Goal: Task Accomplishment & Management: Manage account settings

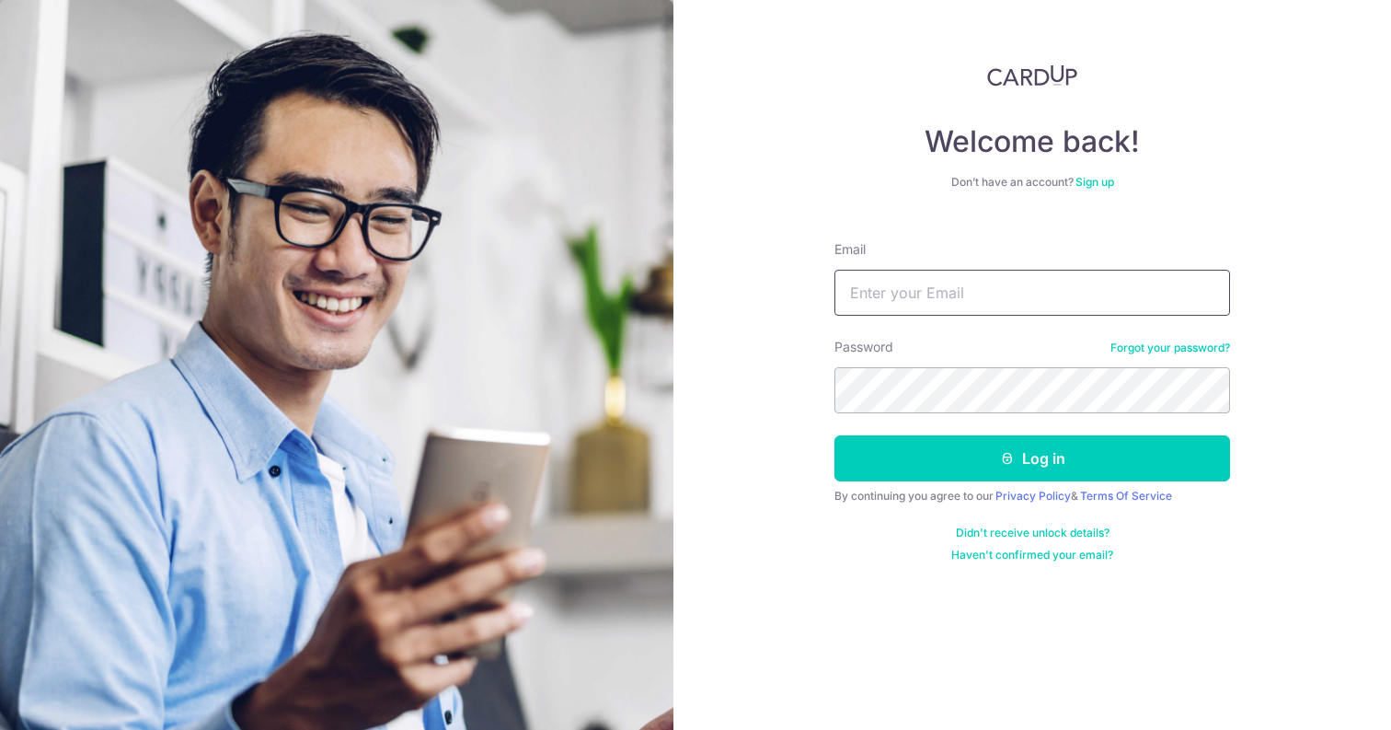
type input "[EMAIL_ADDRESS][DOMAIN_NAME]"
click at [1032, 458] on button "Log in" at bounding box center [1033, 458] width 396 height 46
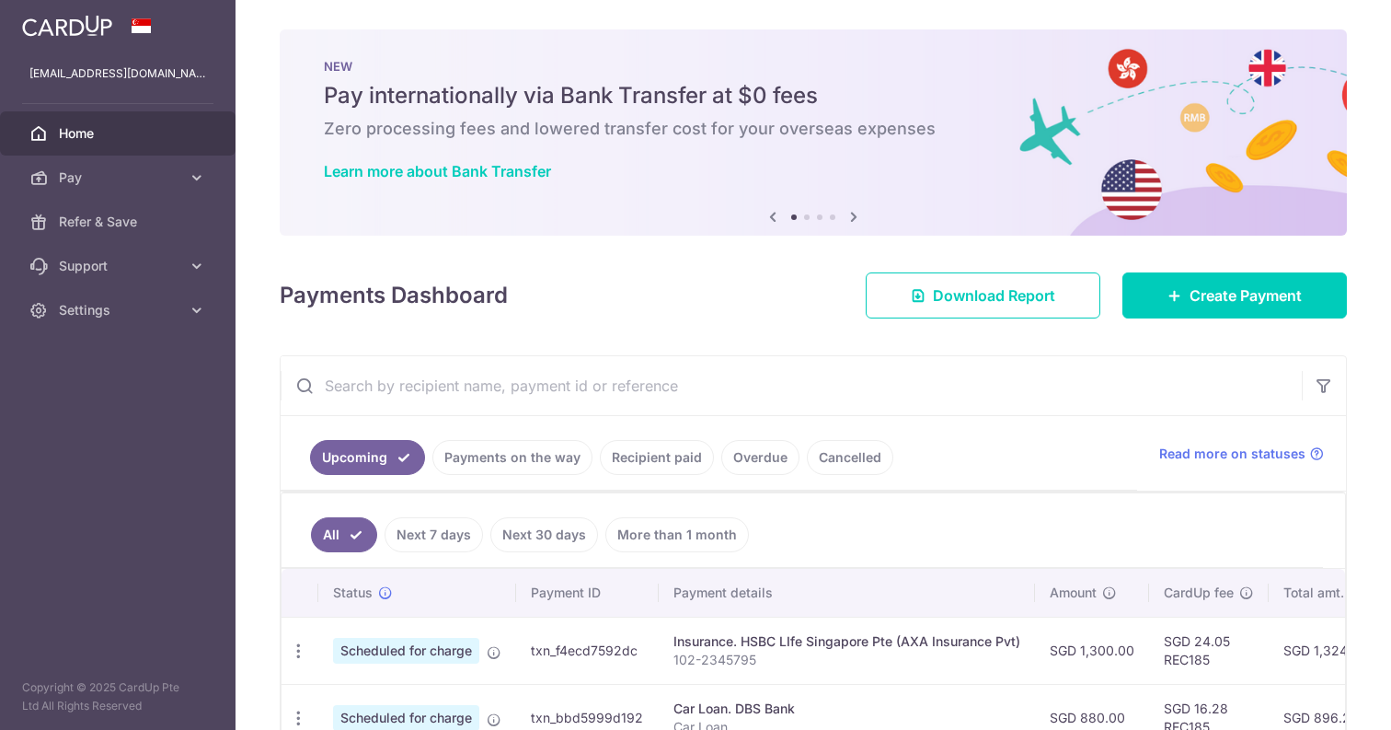
scroll to position [130, 0]
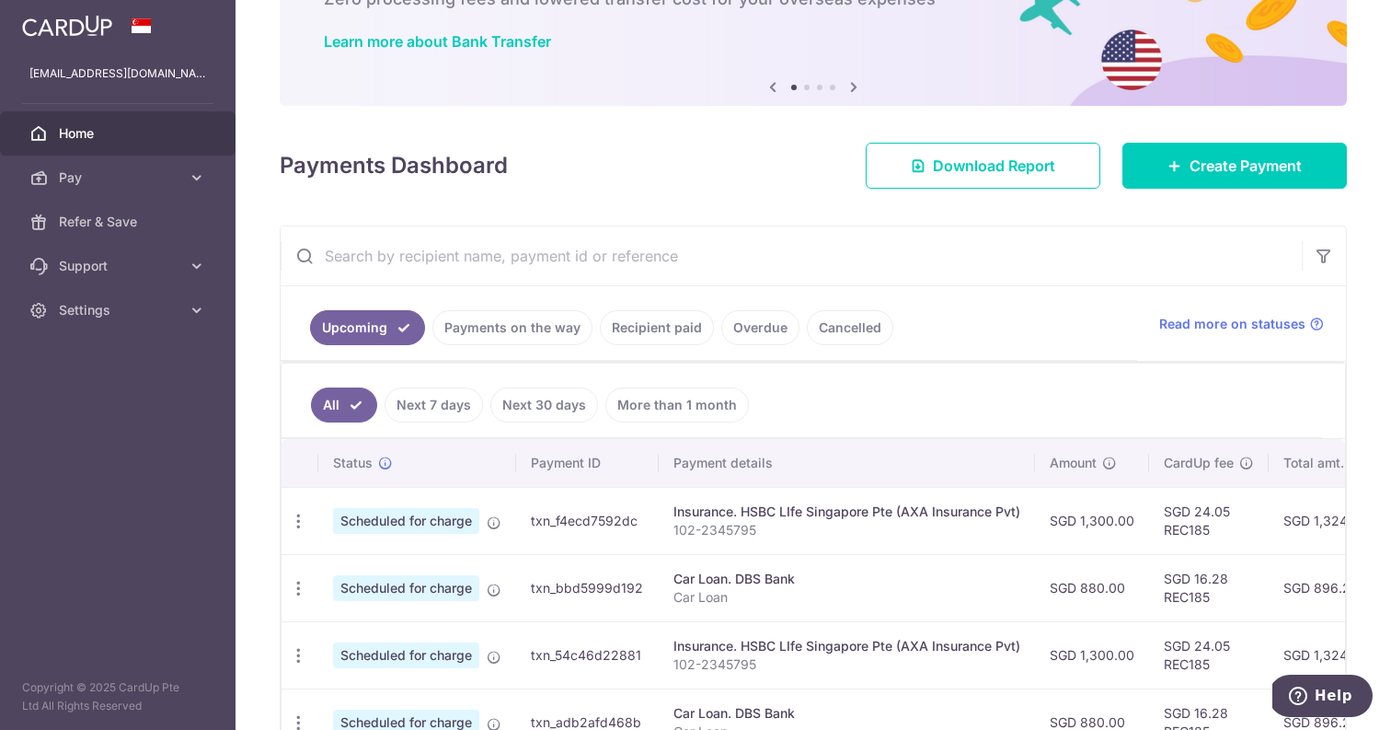
click at [674, 322] on link "Recipient paid" at bounding box center [657, 327] width 114 height 35
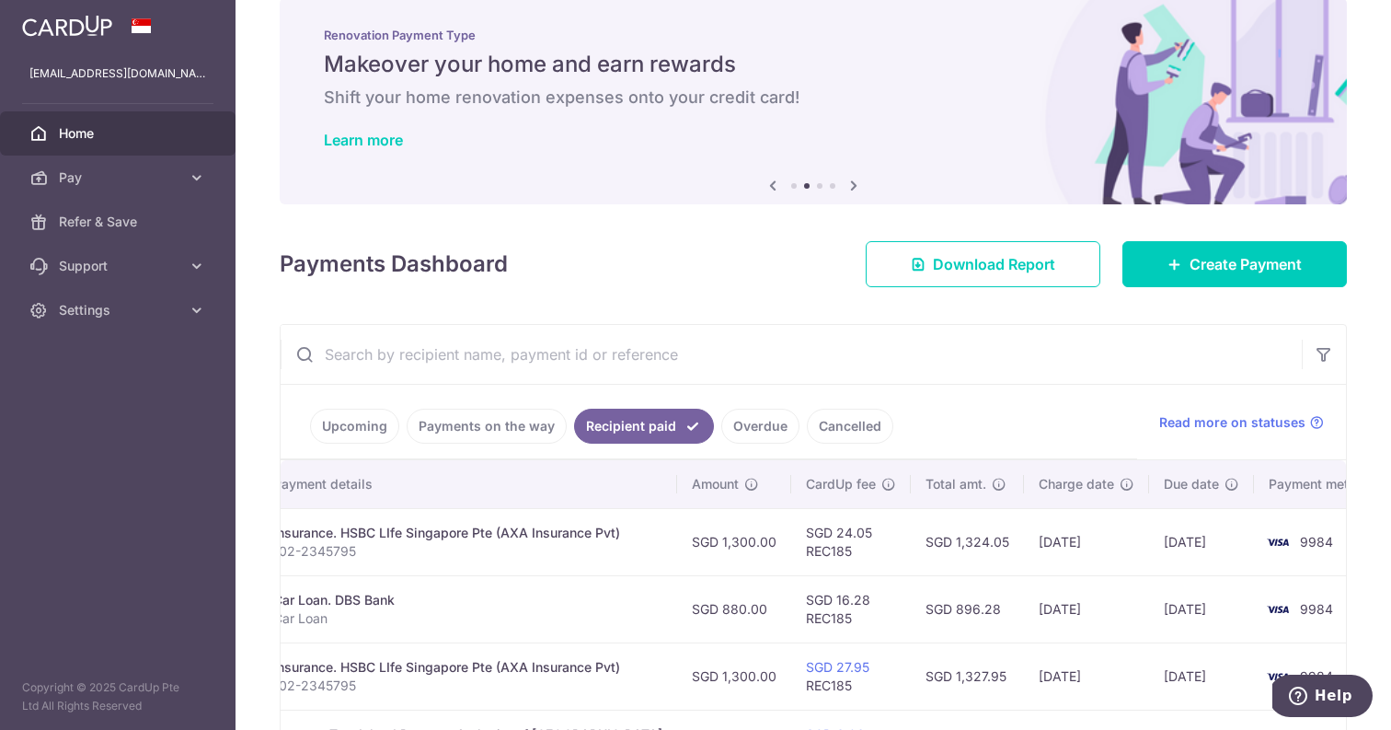
scroll to position [0, 0]
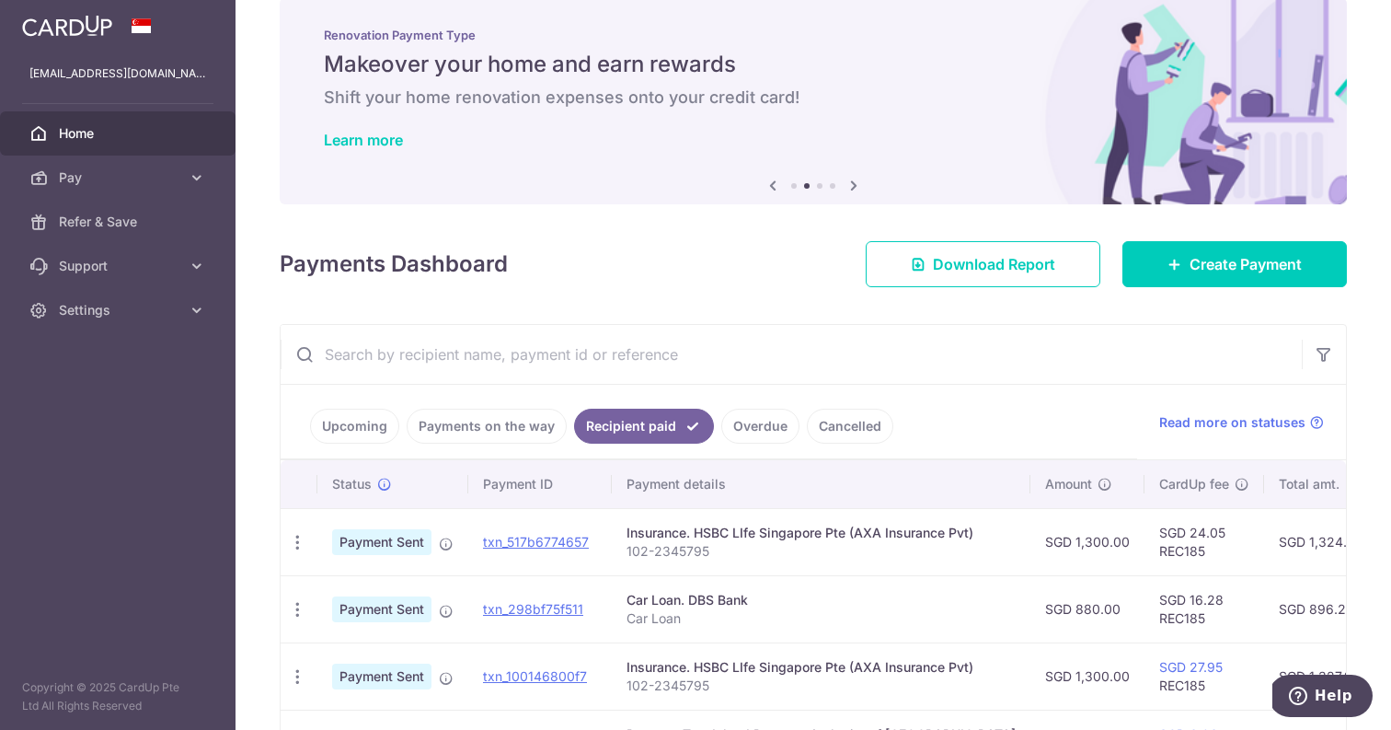
click at [449, 425] on link "Payments on the way" at bounding box center [487, 426] width 160 height 35
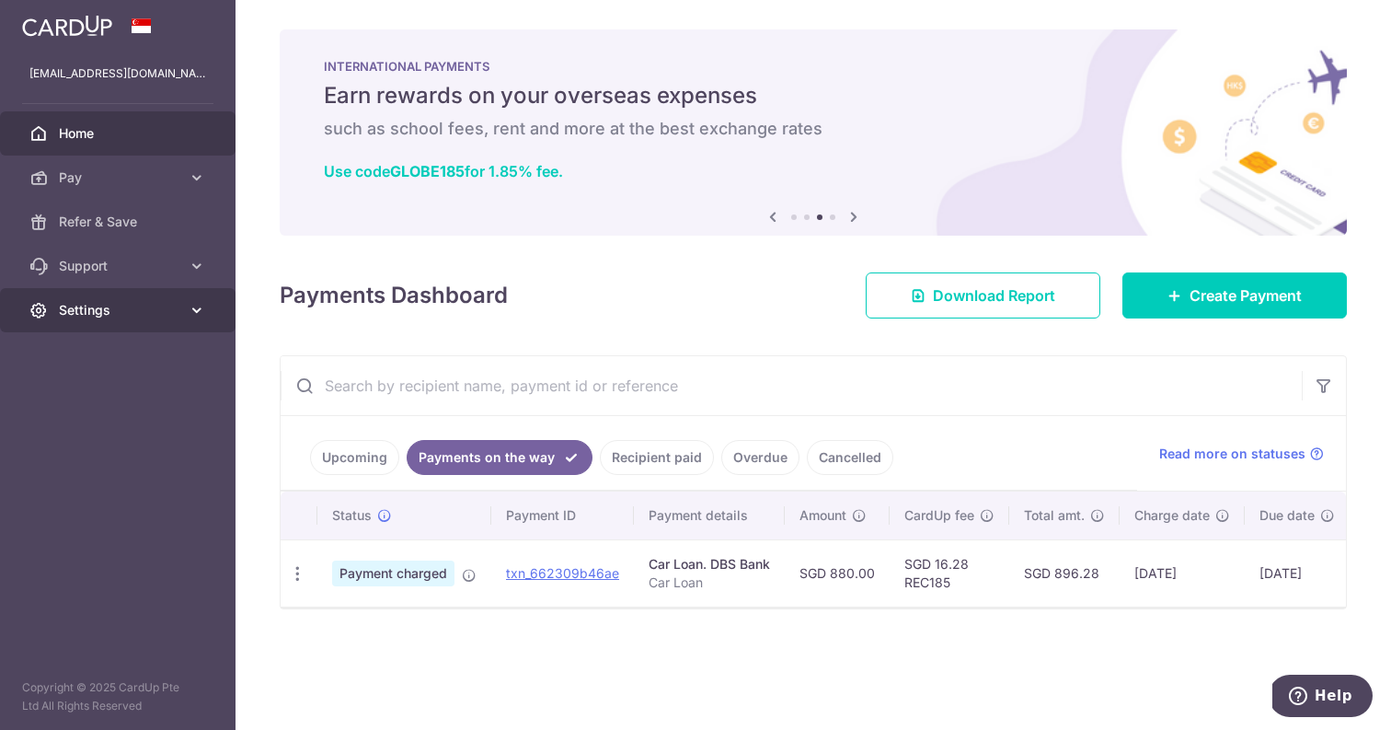
click at [96, 323] on link "Settings" at bounding box center [118, 310] width 236 height 44
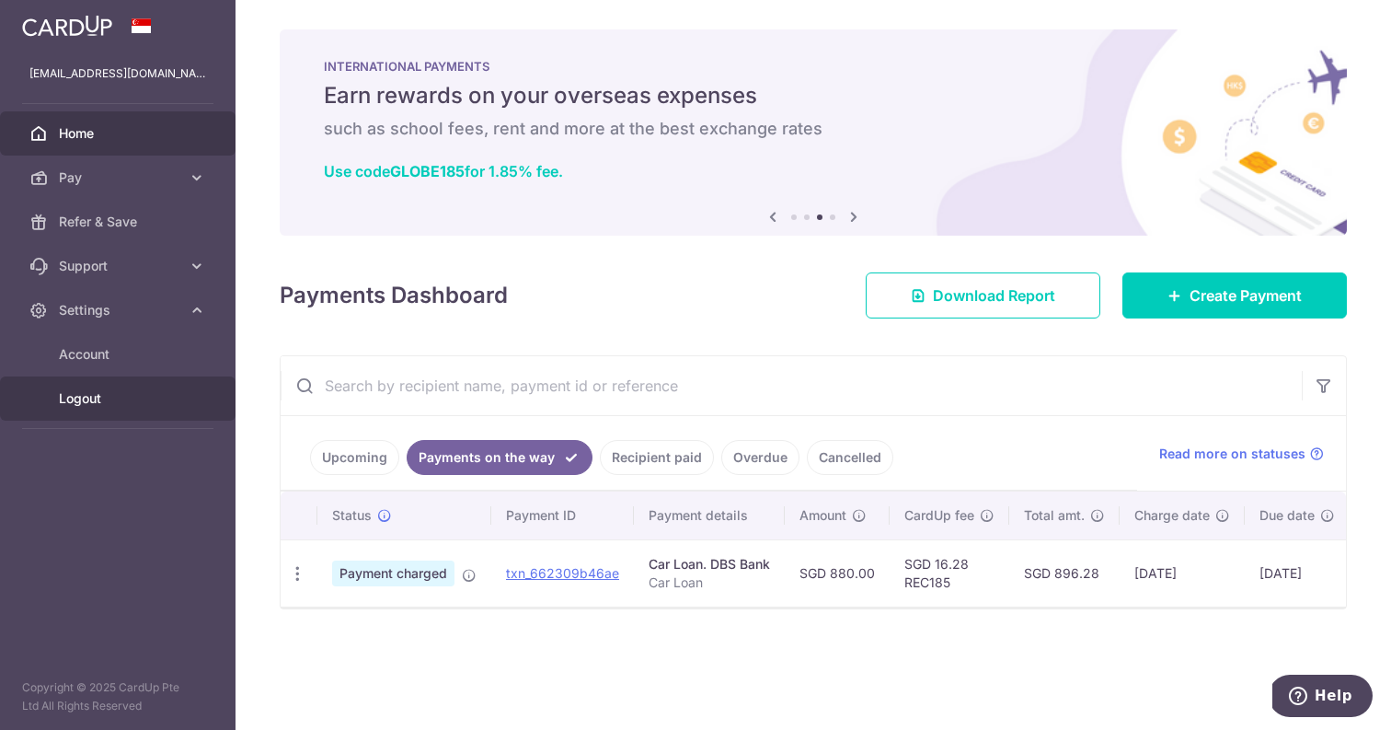
drag, startPoint x: 98, startPoint y: 398, endPoint x: 117, endPoint y: 386, distance: 23.2
click at [98, 398] on span "Logout" at bounding box center [119, 398] width 121 height 18
